Goal: Contribute content: Contribute content

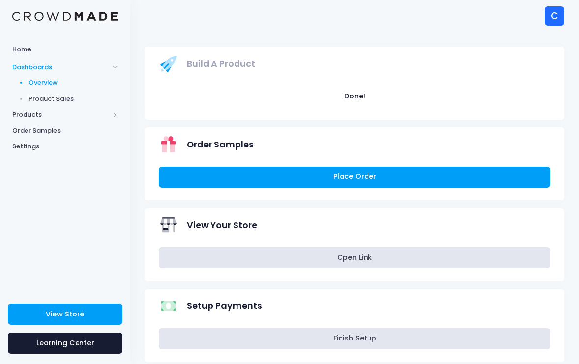
click at [17, 115] on span "Products" at bounding box center [60, 115] width 97 height 10
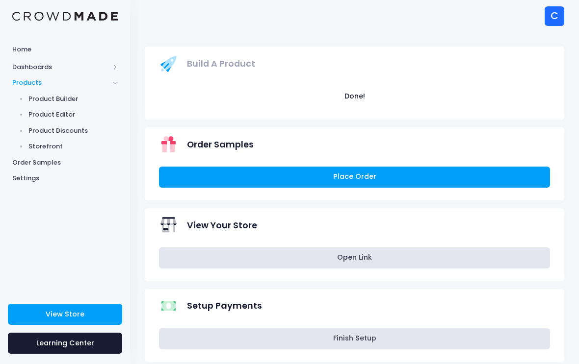
click at [36, 103] on link "Product Builder" at bounding box center [65, 99] width 130 height 16
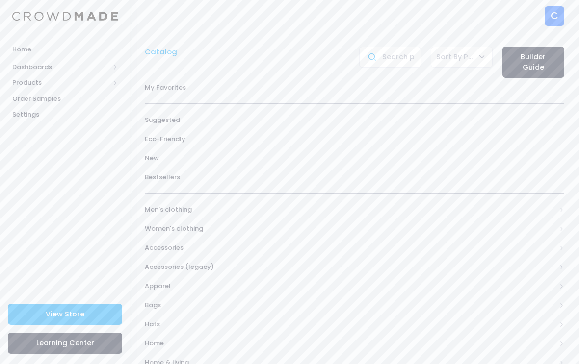
click at [18, 86] on span "Products" at bounding box center [60, 83] width 97 height 10
click at [36, 117] on span "Product Editor" at bounding box center [73, 115] width 90 height 10
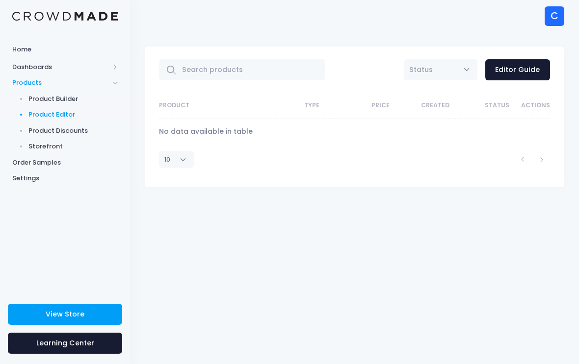
click at [19, 67] on span "Dashboards" at bounding box center [60, 67] width 97 height 10
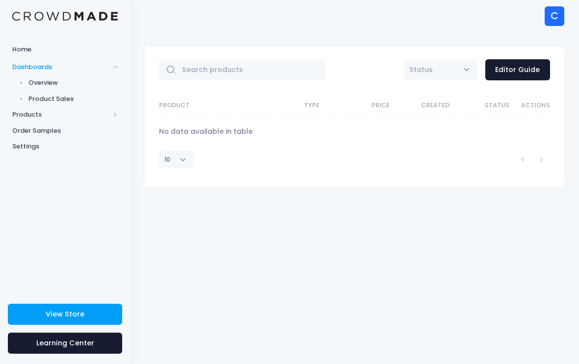
click at [19, 50] on span "Home" at bounding box center [64, 50] width 105 height 10
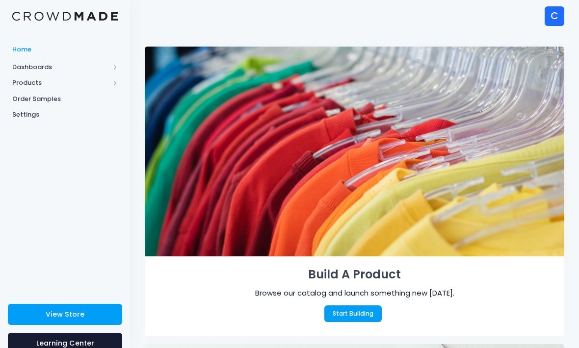
click at [66, 121] on link "Settings" at bounding box center [65, 115] width 130 height 16
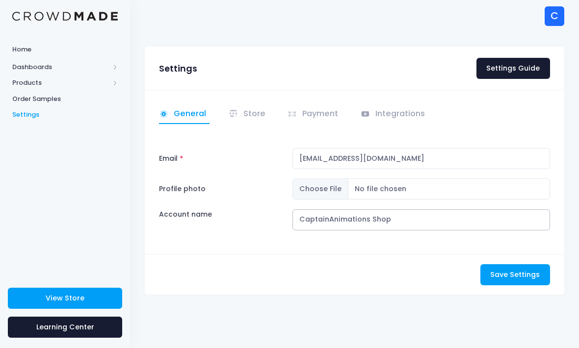
click at [427, 224] on input "CaptainAnimations Shop" at bounding box center [420, 219] width 257 height 21
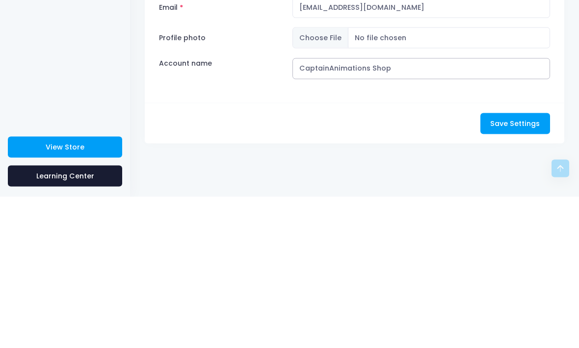
click at [345, 209] on input "CaptainAnimations Shop" at bounding box center [420, 219] width 257 height 21
click at [349, 209] on input "CaptainAnimations Shop" at bounding box center [420, 219] width 257 height 21
click at [348, 209] on input "CaptainAnimations Shop" at bounding box center [420, 219] width 257 height 21
click at [351, 209] on input "CaptainAnimations Shop" at bounding box center [420, 219] width 257 height 21
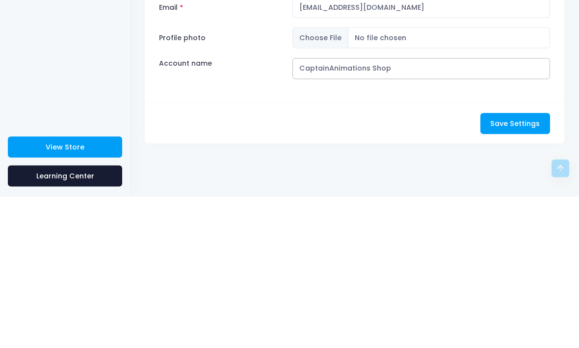
click at [353, 209] on input "CaptainAnimations Shop" at bounding box center [420, 219] width 257 height 21
click at [359, 209] on input "CaptainAnimations Shop" at bounding box center [420, 219] width 257 height 21
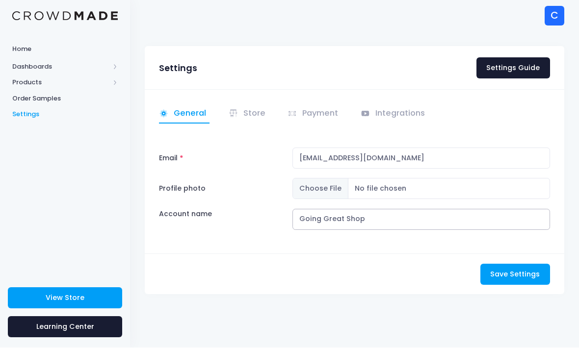
type input "Going Great Shop"
click at [532, 285] on button "Save Settings Saving..." at bounding box center [515, 274] width 70 height 21
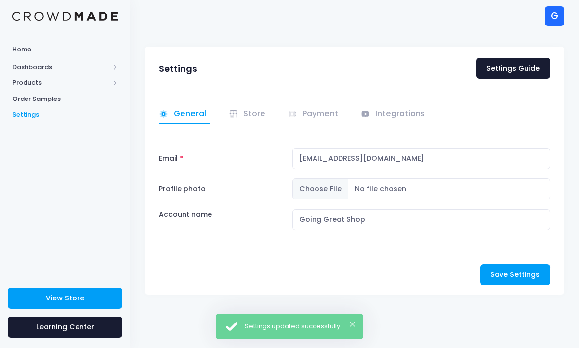
click at [257, 112] on link "Store" at bounding box center [249, 114] width 40 height 19
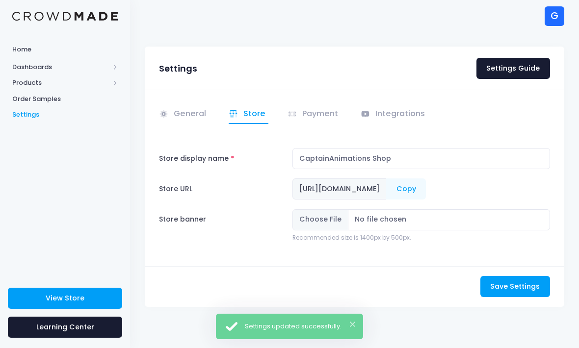
click at [198, 107] on link "General" at bounding box center [184, 114] width 51 height 19
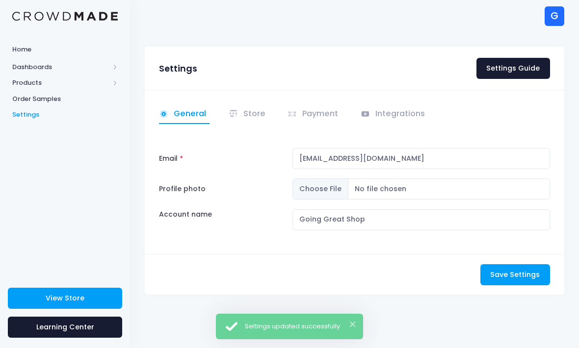
click at [253, 108] on link "Store" at bounding box center [249, 114] width 40 height 19
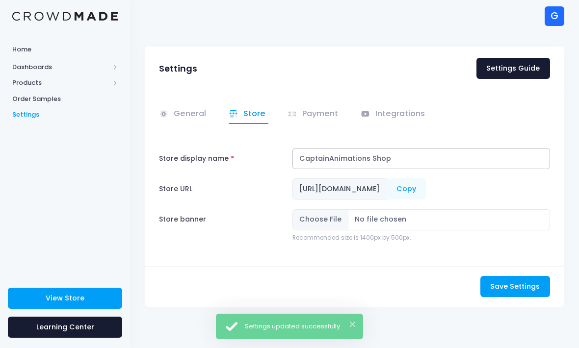
click at [339, 149] on input "CaptainAnimations Shop" at bounding box center [420, 158] width 257 height 21
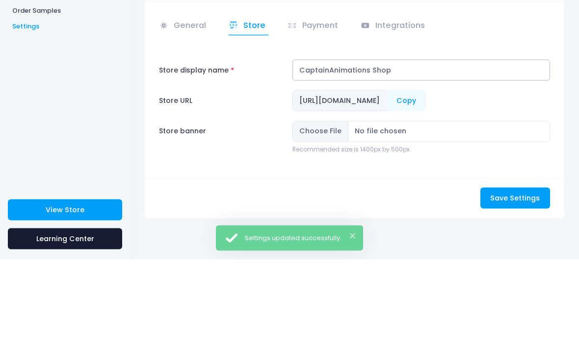
click at [351, 148] on input "CaptainAnimations Shop" at bounding box center [420, 158] width 257 height 21
click at [354, 148] on input "CaptainAnimations Shop" at bounding box center [420, 158] width 257 height 21
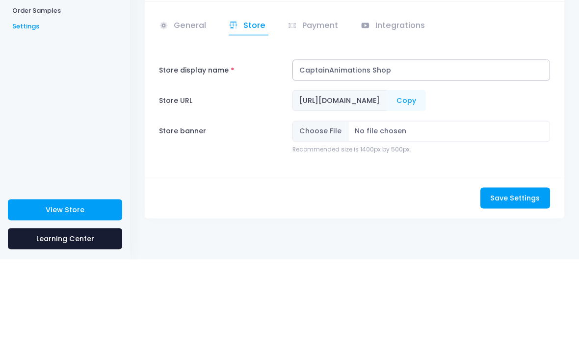
click at [341, 148] on input "CaptainAnimations Shop" at bounding box center [420, 158] width 257 height 21
click at [343, 148] on input "CaptainAnimations Shop" at bounding box center [420, 158] width 257 height 21
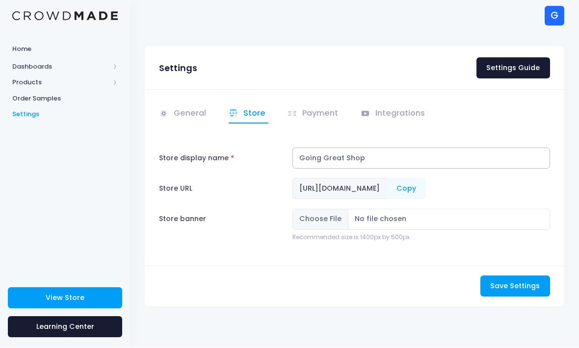
type input "Going Great Shop"
click at [539, 288] on span "Save Settings" at bounding box center [515, 287] width 50 height 10
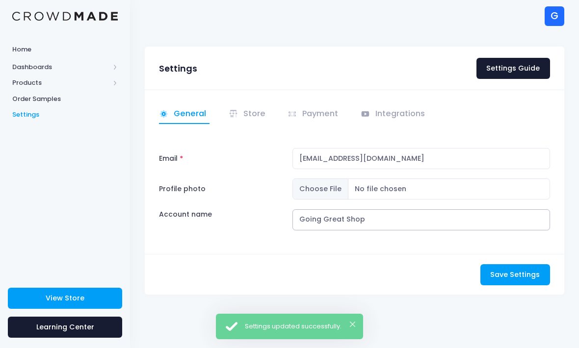
click at [419, 224] on input "Going Great Shop" at bounding box center [420, 219] width 257 height 21
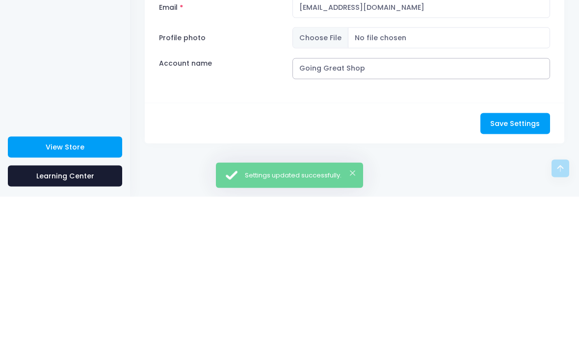
click at [327, 209] on input "Going Great Shop" at bounding box center [420, 219] width 257 height 21
click at [333, 209] on input "Going Great Shop" at bounding box center [420, 219] width 257 height 21
type input "Flick"
click at [521, 270] on span "Save Settings" at bounding box center [515, 275] width 50 height 10
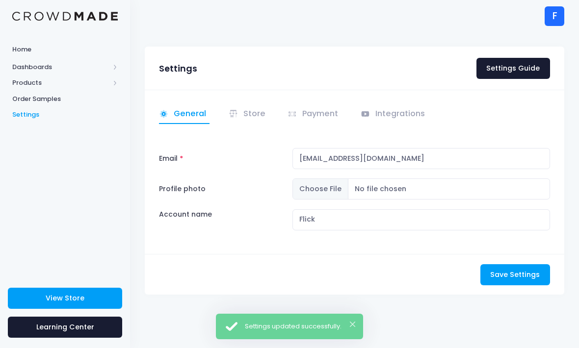
click at [20, 82] on span "Products" at bounding box center [60, 83] width 97 height 10
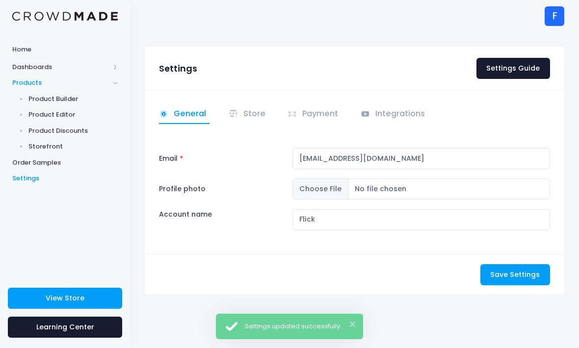
click at [38, 96] on span "Product Builder" at bounding box center [73, 99] width 90 height 10
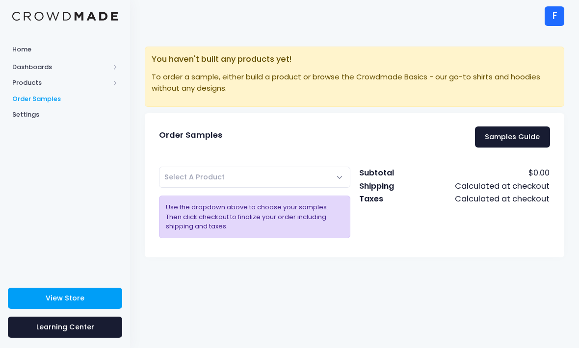
click at [27, 82] on span "Products" at bounding box center [60, 83] width 97 height 10
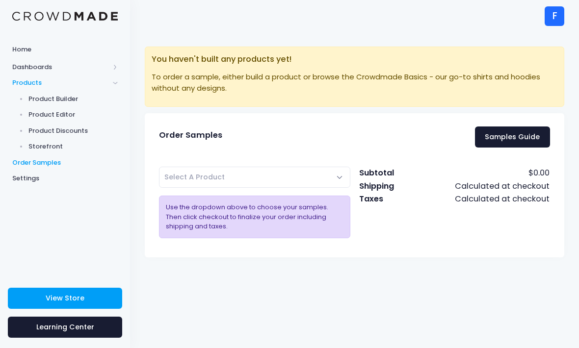
click at [36, 98] on span "Product Builder" at bounding box center [73, 99] width 90 height 10
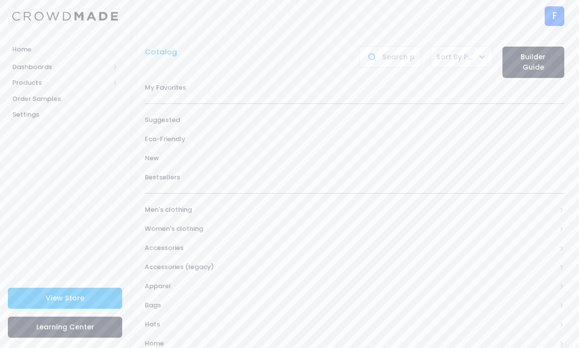
click at [174, 88] on span "My Favorites" at bounding box center [354, 88] width 419 height 10
click at [170, 123] on span "Suggested" at bounding box center [354, 120] width 419 height 10
click at [181, 261] on span "Accessories" at bounding box center [350, 266] width 411 height 10
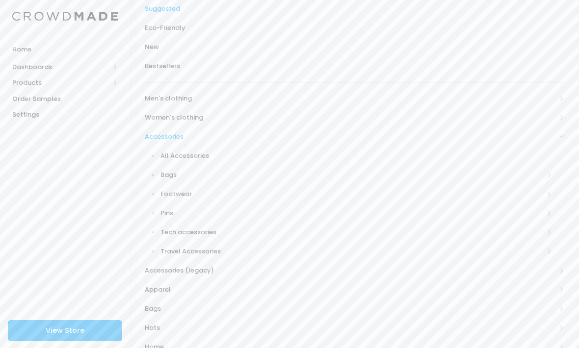
scroll to position [137, 0]
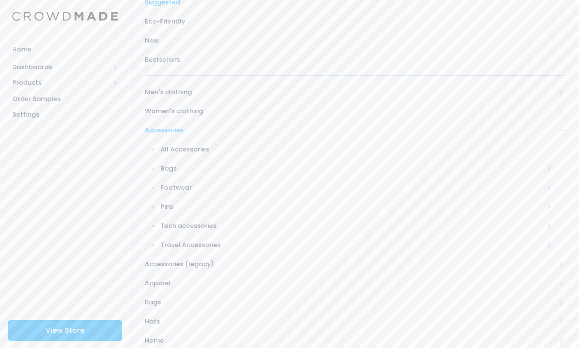
click at [206, 259] on span "Accessories (legacy)" at bounding box center [350, 264] width 411 height 10
click at [171, 183] on span "Toys" at bounding box center [352, 188] width 384 height 10
click at [187, 202] on span "All Toys" at bounding box center [358, 207] width 387 height 10
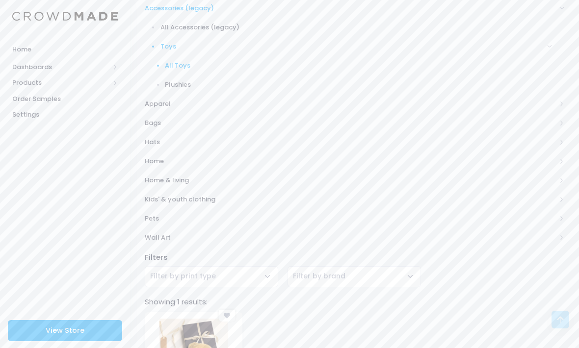
scroll to position [279, 0]
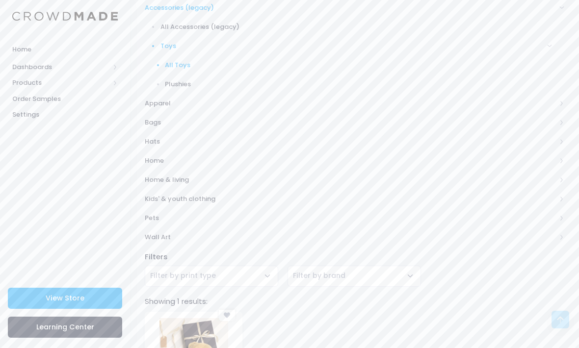
click at [181, 81] on span "Plushies" at bounding box center [358, 84] width 387 height 10
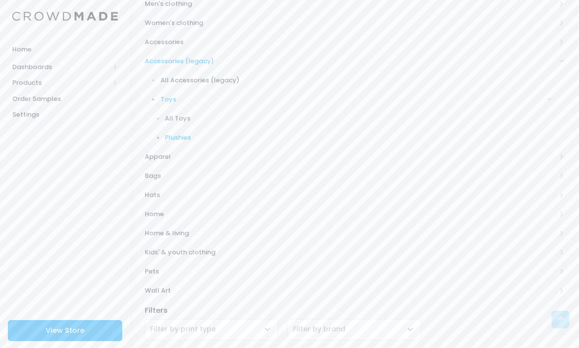
scroll to position [82, 0]
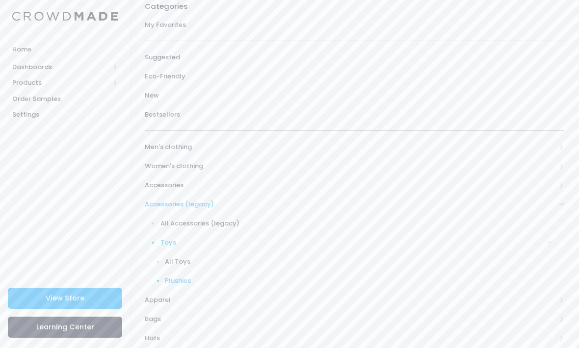
click at [181, 181] on span "Accessories" at bounding box center [350, 185] width 411 height 10
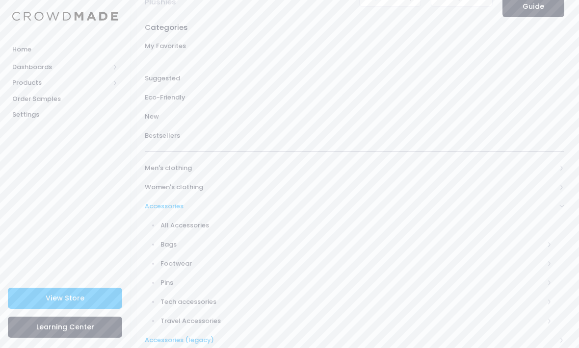
scroll to position [57, 0]
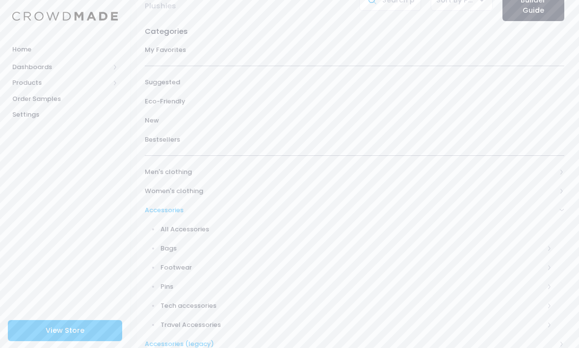
click at [194, 235] on link "All Accessories" at bounding box center [348, 229] width 432 height 19
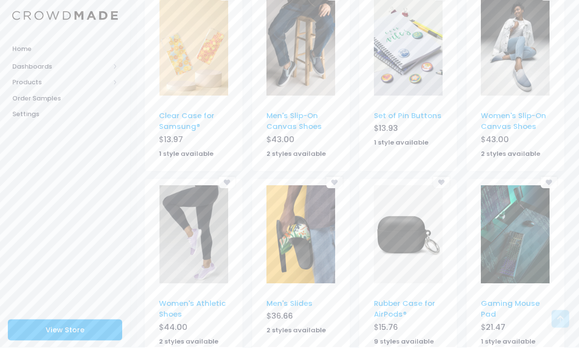
scroll to position [1048, 0]
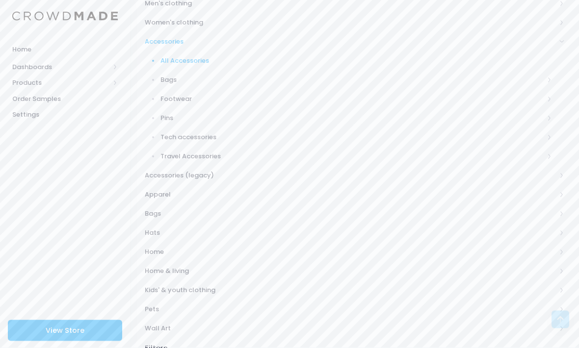
scroll to position [218, 0]
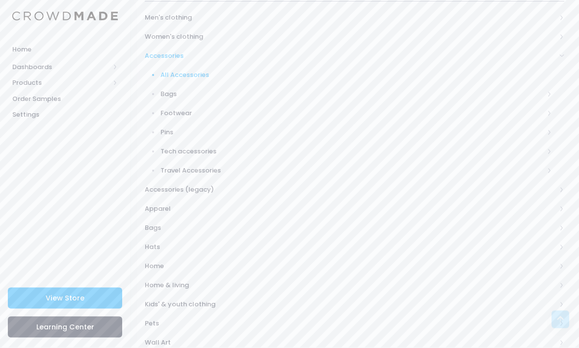
click at [177, 128] on span "Pins" at bounding box center [352, 133] width 384 height 10
click at [175, 152] on span "All Pins" at bounding box center [358, 152] width 387 height 10
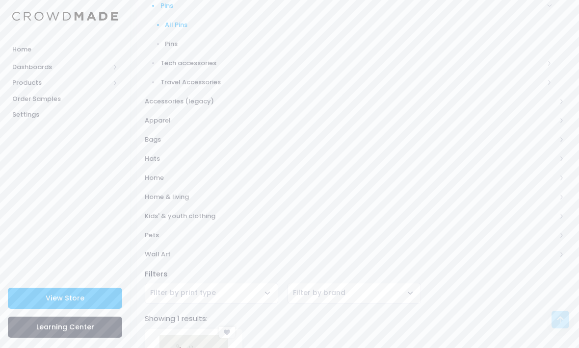
scroll to position [337, 0]
click at [159, 98] on span "Accessories (legacy)" at bounding box center [350, 103] width 411 height 10
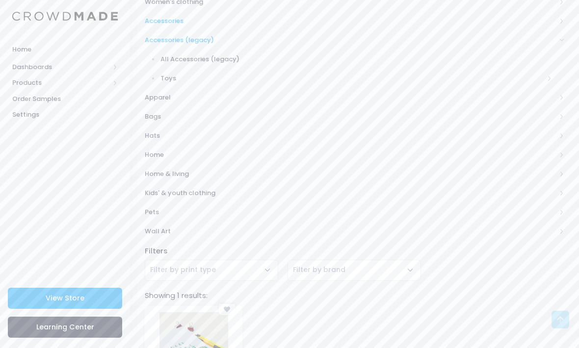
scroll to position [245, 0]
click at [178, 45] on span "Accessories (legacy)" at bounding box center [354, 40] width 419 height 19
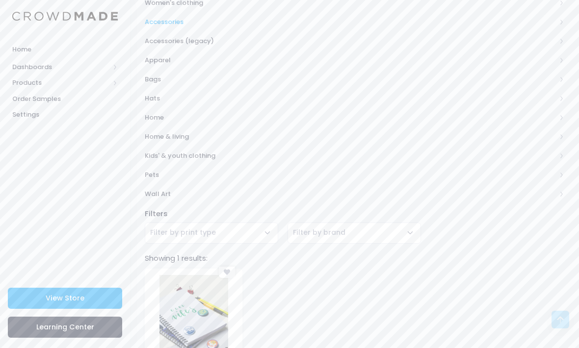
click at [172, 62] on span "Apparel" at bounding box center [354, 60] width 419 height 19
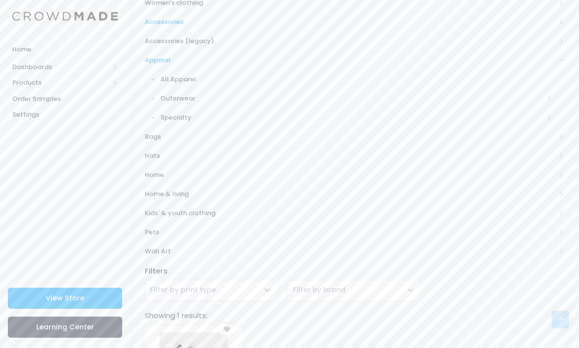
click at [156, 38] on span "Accessories (legacy)" at bounding box center [350, 41] width 411 height 10
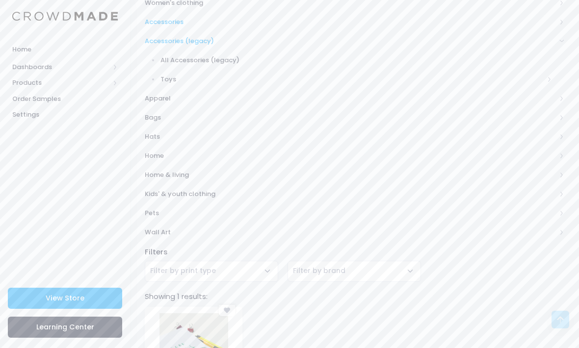
click at [167, 57] on span "All Accessories (legacy)" at bounding box center [356, 60] width 392 height 10
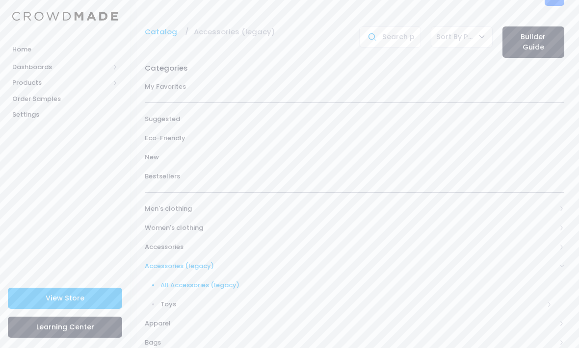
scroll to position [13, 0]
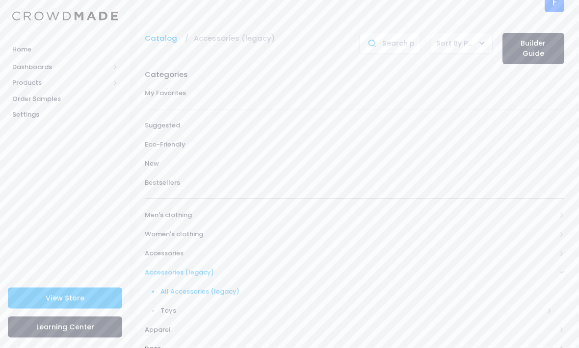
click at [156, 180] on span "Bestsellers" at bounding box center [354, 184] width 419 height 10
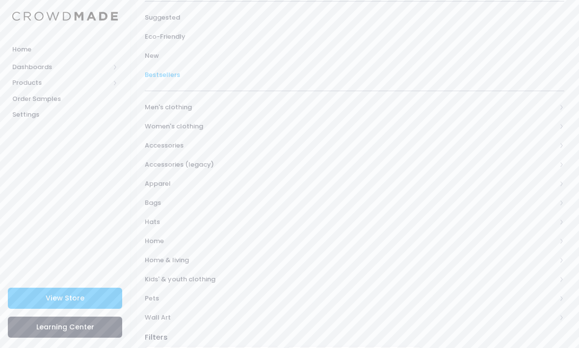
scroll to position [154, 0]
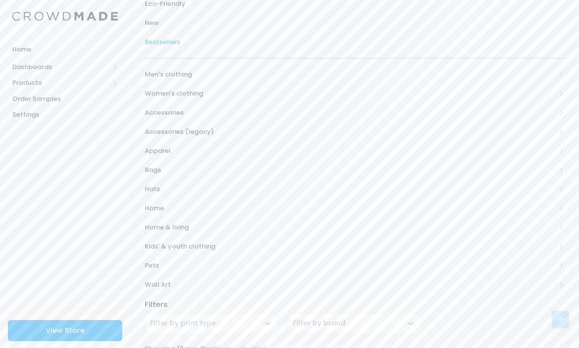
click at [208, 123] on span "Accessories (legacy)" at bounding box center [354, 131] width 419 height 19
click at [171, 156] on link "All Accessories (legacy)" at bounding box center [348, 150] width 432 height 19
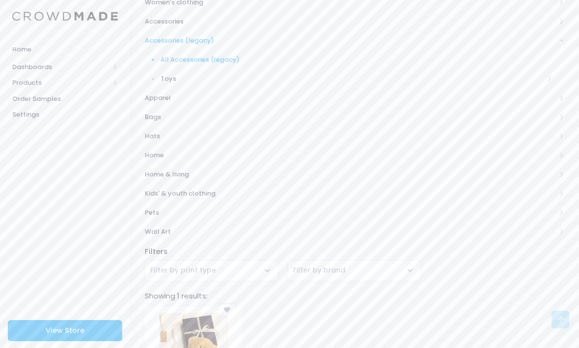
scroll to position [320, 0]
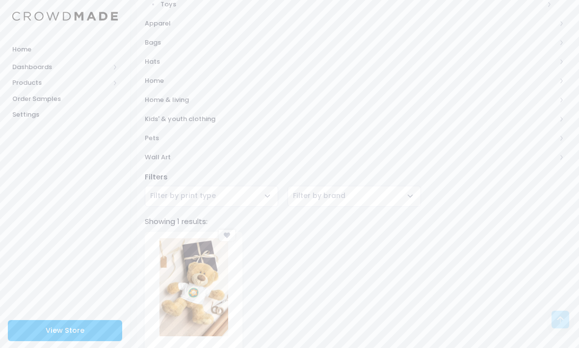
click at [205, 315] on img at bounding box center [193, 287] width 69 height 98
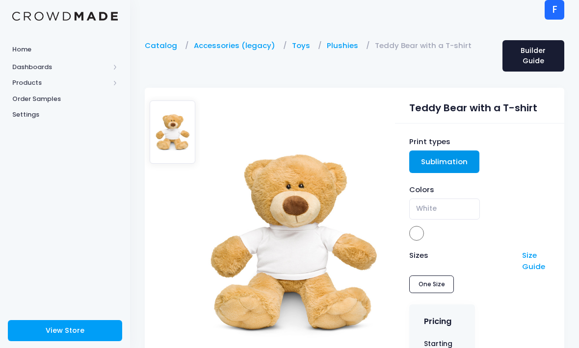
scroll to position [81, 0]
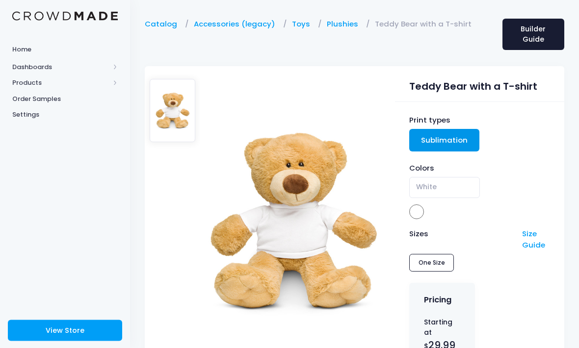
click at [462, 144] on link "Sublimation" at bounding box center [444, 140] width 70 height 23
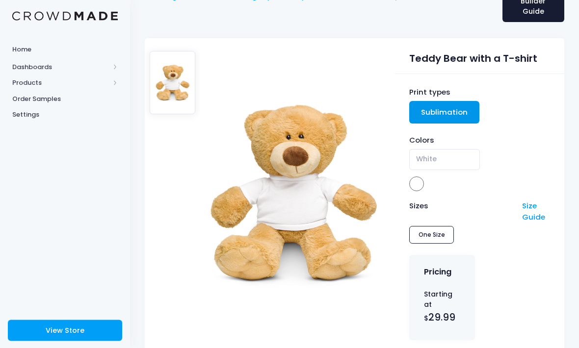
scroll to position [56, 0]
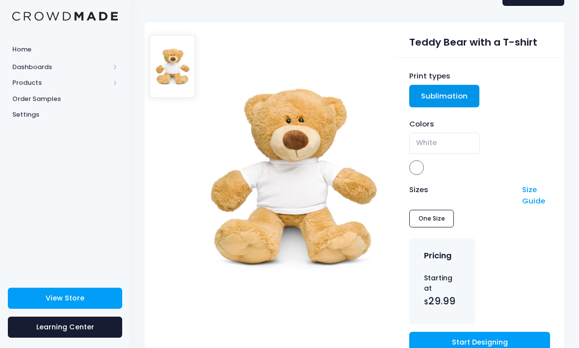
click at [503, 314] on div "Print types Sublimation Colors White White Sizes Size Guide One Size Pricing St…" at bounding box center [479, 214] width 169 height 313
click at [513, 332] on link "Start Designing" at bounding box center [479, 342] width 140 height 21
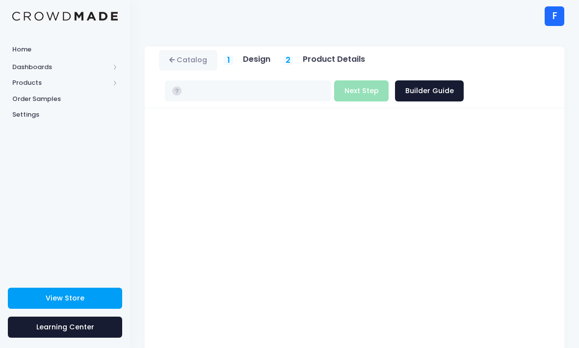
type input "$29.99"
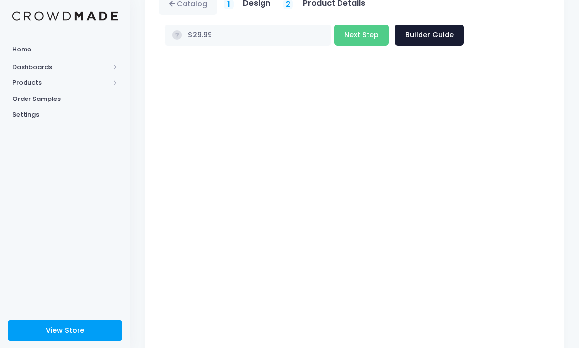
scroll to position [55, 0]
click at [338, 38] on button "Next Step" at bounding box center [361, 35] width 54 height 21
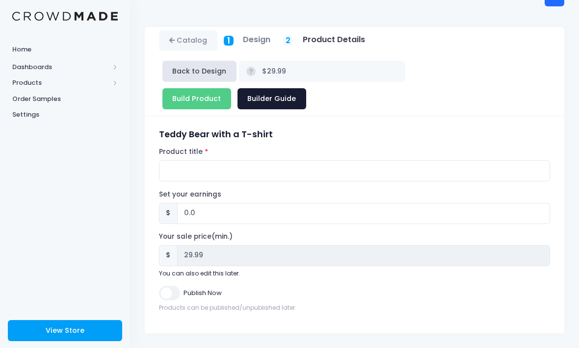
scroll to position [0, 0]
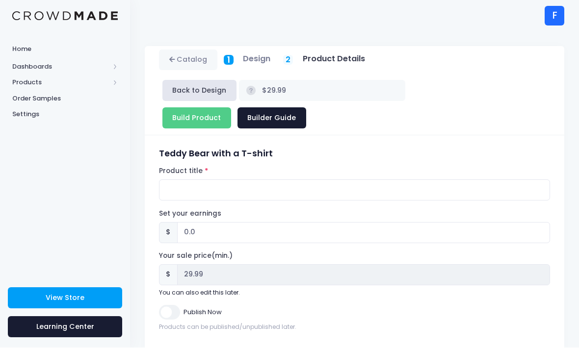
click at [260, 60] on h5 "Design" at bounding box center [256, 59] width 27 height 10
click at [258, 63] on h5 "Design" at bounding box center [256, 59] width 27 height 10
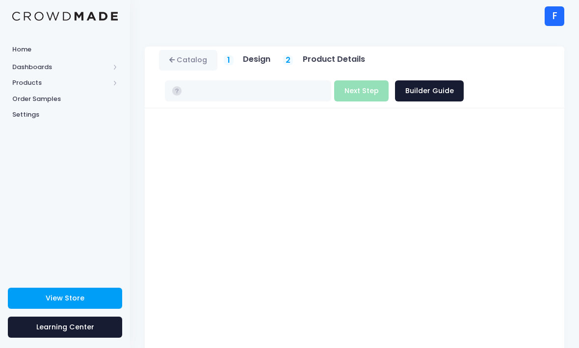
type input "$29.99"
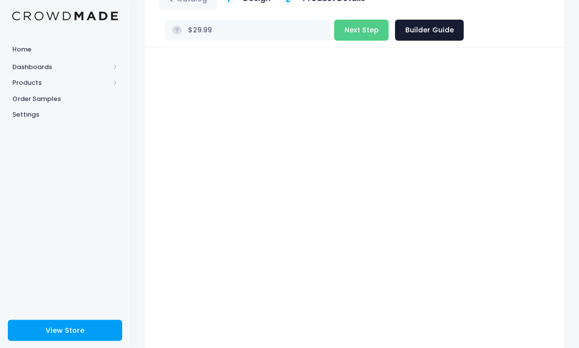
scroll to position [61, 0]
click at [344, 33] on button "Next Step" at bounding box center [361, 30] width 54 height 21
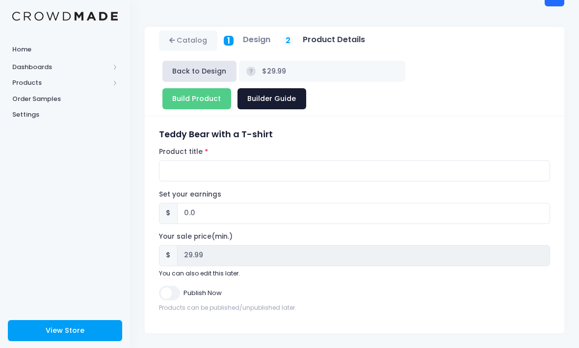
scroll to position [0, 0]
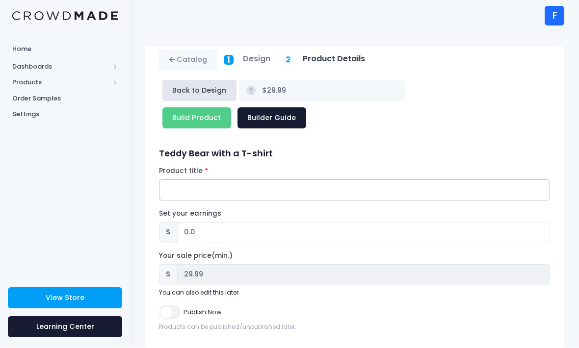
click at [482, 180] on input "Product title" at bounding box center [354, 190] width 391 height 21
type input "Going Great Teddy Bear"
click at [177, 306] on input "Publish Now" at bounding box center [169, 313] width 21 height 14
checkbox input "true"
click at [295, 223] on input "0.0" at bounding box center [363, 233] width 373 height 21
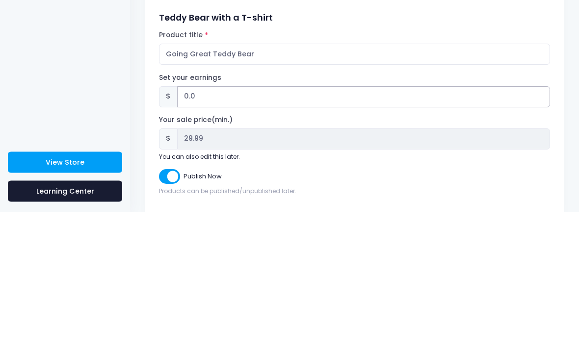
type input "0"
type input "1"
type input "$30.99"
type input "30.99"
type input "10"
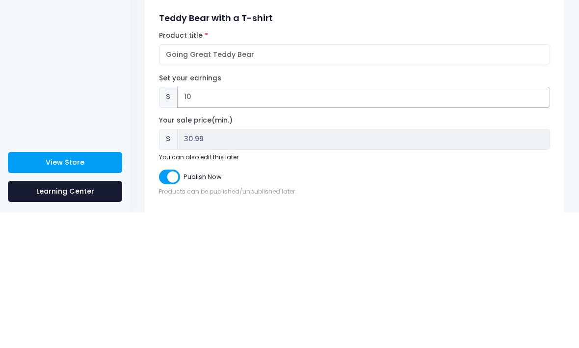
type input "$39.99"
type input "39.99"
type input "1"
type input "$30.99"
type input "30.99"
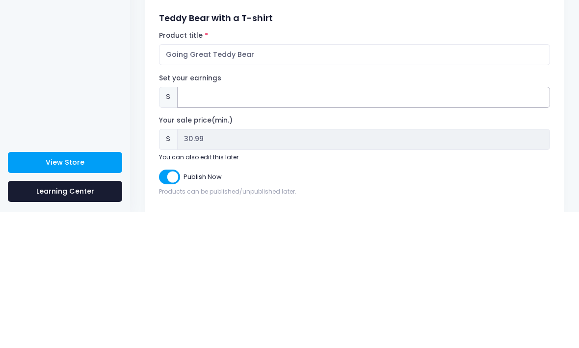
type input "$29.99"
type input "29.99"
type input "5"
type input "$34.99"
type input "34.99"
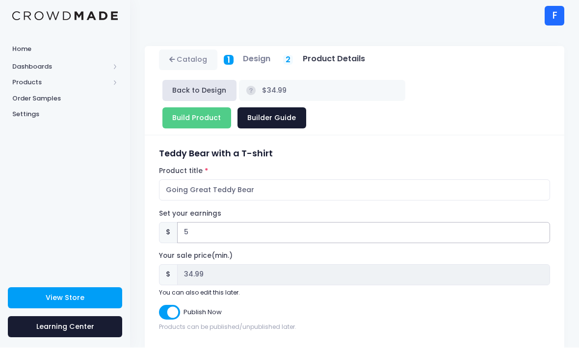
type input "5"
click at [421, 77] on div "Back to Design $34.99 Build Product Next Step Builder Guide" at bounding box center [354, 104] width 391 height 55
click at [231, 108] on input "Build Product" at bounding box center [196, 118] width 69 height 21
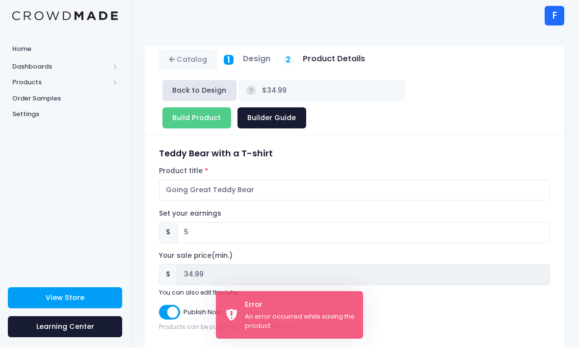
click at [231, 108] on input "Build Product" at bounding box center [196, 118] width 69 height 21
type input "Building product..."
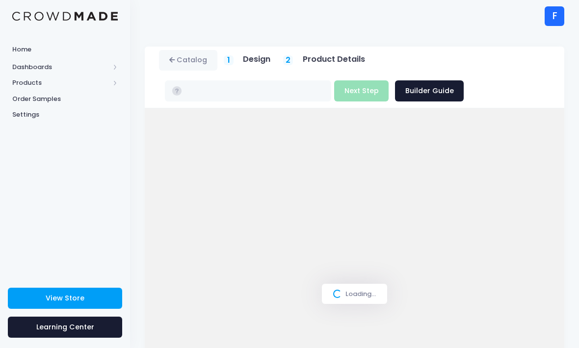
scroll to position [0, 0]
type input "$29.99"
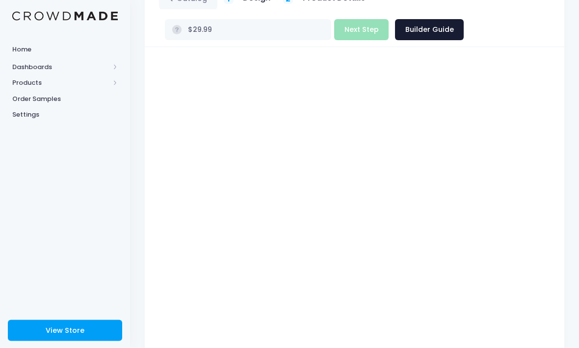
scroll to position [61, 0]
click at [339, 28] on button "Next Step" at bounding box center [361, 29] width 54 height 21
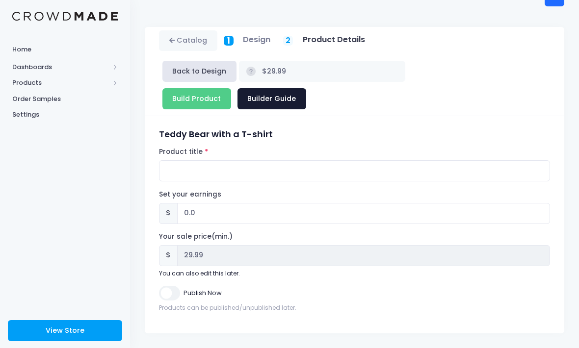
scroll to position [0, 0]
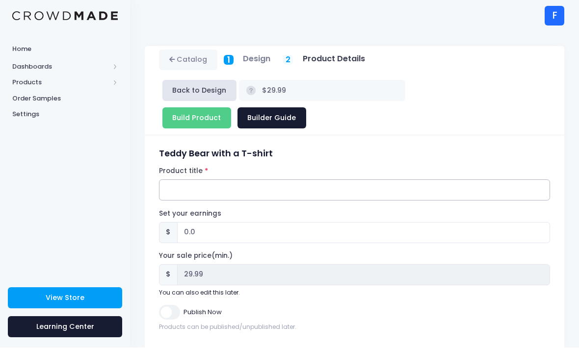
click at [434, 180] on input "Product title" at bounding box center [354, 190] width 391 height 21
type input "Going Great Teddy"
click at [172, 306] on input "Publish Now" at bounding box center [169, 313] width 21 height 14
checkbox input "true"
click at [231, 108] on input "Build Product" at bounding box center [196, 118] width 69 height 21
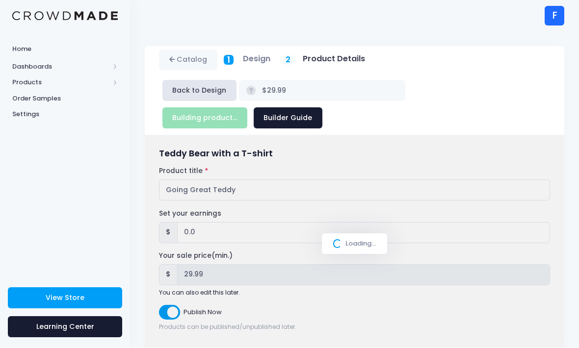
type input "Build Product"
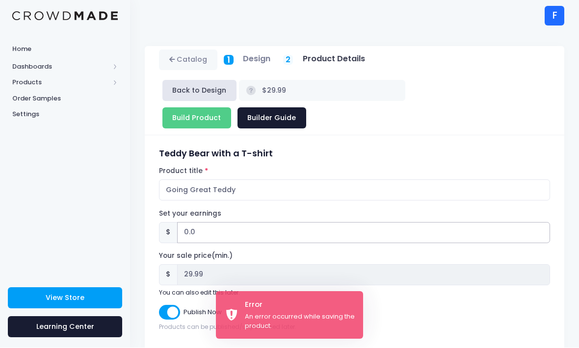
click at [463, 223] on input "0.0" at bounding box center [363, 233] width 373 height 21
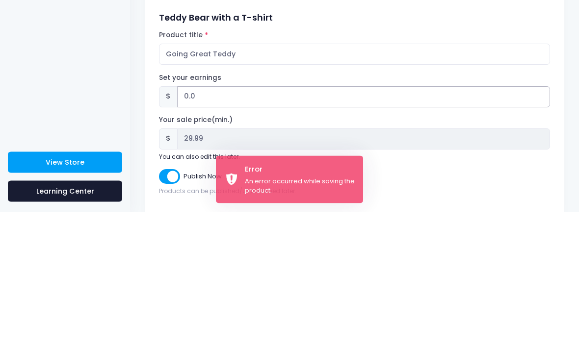
type input "0"
type input "5"
type input "$34.99"
type input "34.99"
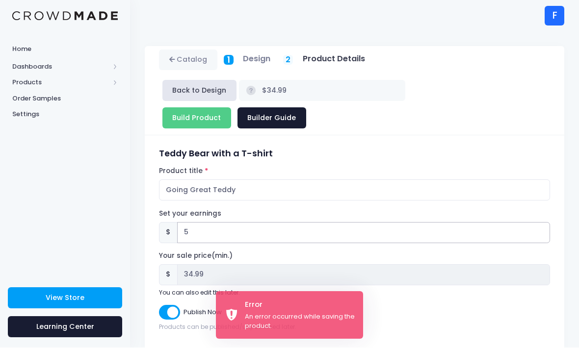
type input "5"
click at [231, 108] on input "Build Product" at bounding box center [196, 118] width 69 height 21
type input "Building product..."
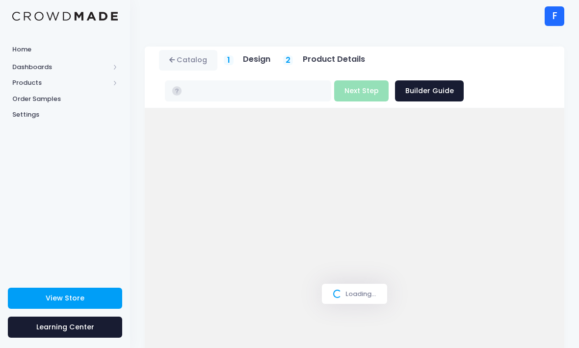
scroll to position [0, 0]
type input "$29.99"
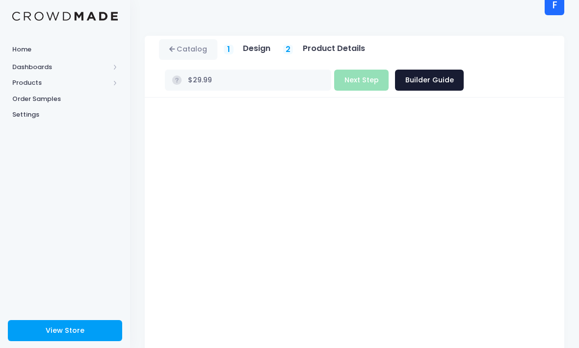
scroll to position [0, 0]
